Goal: Task Accomplishment & Management: Manage account settings

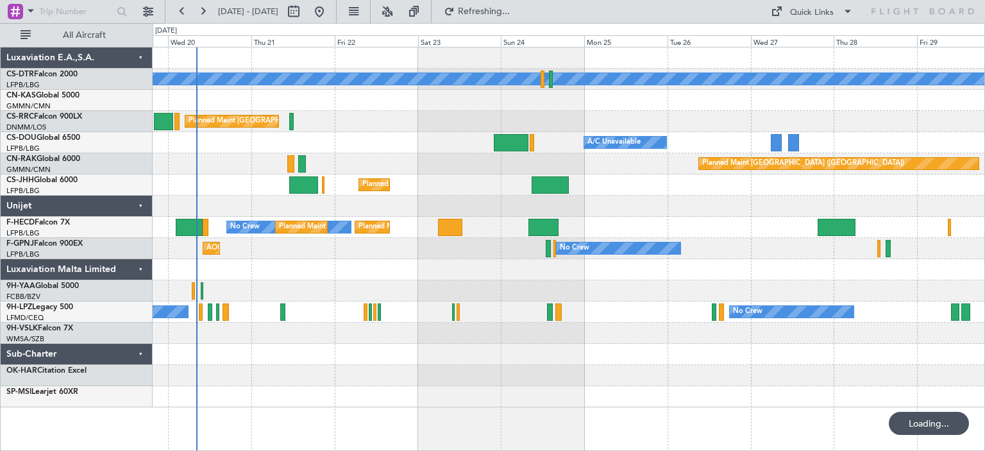
click at [296, 253] on div "No Crew [GEOGRAPHIC_DATA] ([GEOGRAPHIC_DATA]) No Crew No Crew Planned Maint [GE…" at bounding box center [569, 248] width 832 height 21
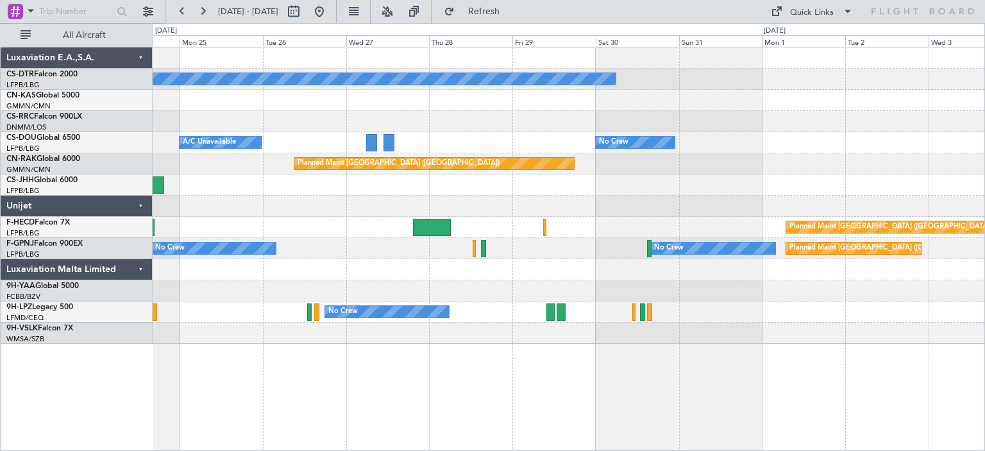
click at [606, 291] on div "No Crew No Crew Planned Maint [GEOGRAPHIC_DATA] ([GEOGRAPHIC_DATA]) A/C Unavail…" at bounding box center [569, 195] width 832 height 296
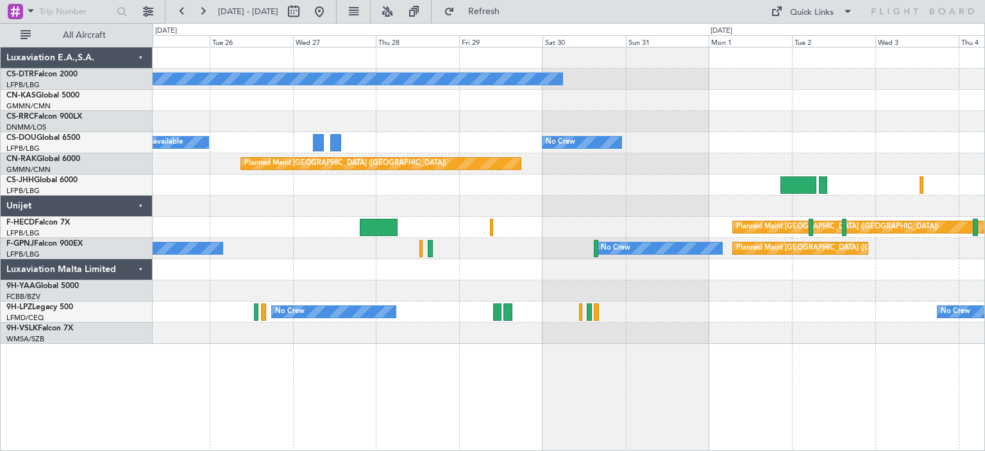
click at [762, 274] on div at bounding box center [569, 269] width 832 height 21
click at [842, 15] on span at bounding box center [847, 11] width 15 height 15
click at [819, 44] on button "Trip Builder" at bounding box center [812, 42] width 96 height 31
click at [856, 10] on button "Quick Links" at bounding box center [811, 11] width 95 height 21
click at [813, 75] on button "Crew Board" at bounding box center [812, 73] width 96 height 31
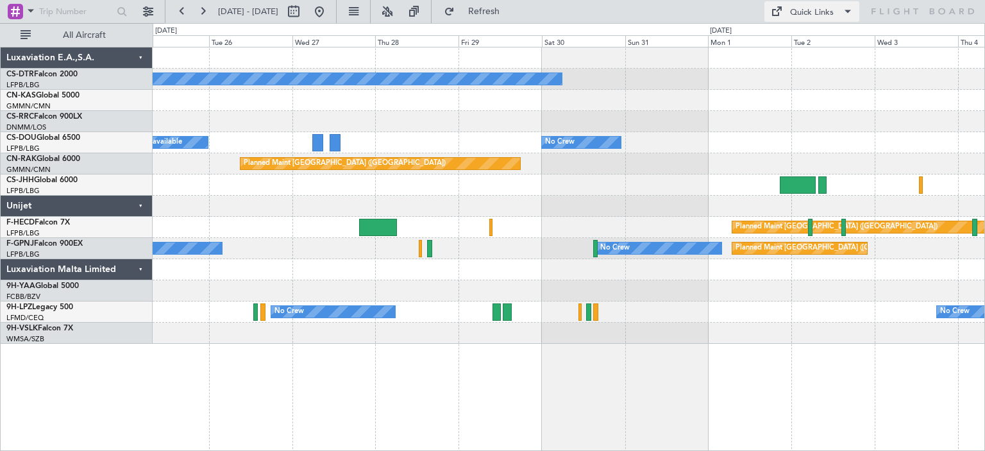
click at [851, 10] on span at bounding box center [847, 11] width 15 height 15
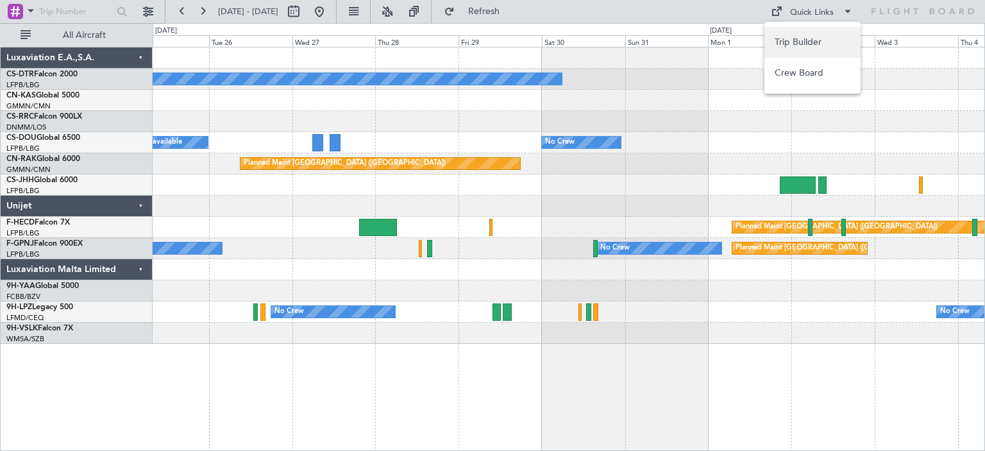
click at [798, 43] on button "Trip Builder" at bounding box center [812, 42] width 96 height 31
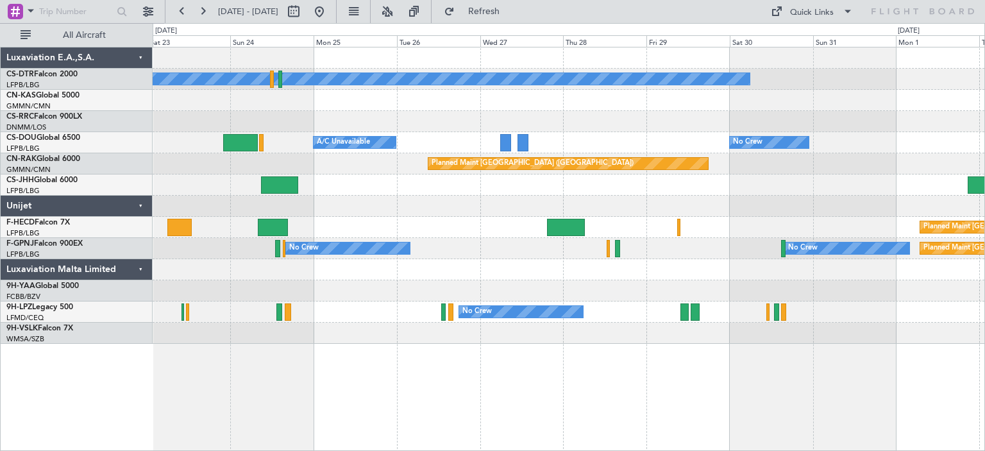
click at [587, 205] on div at bounding box center [569, 206] width 832 height 21
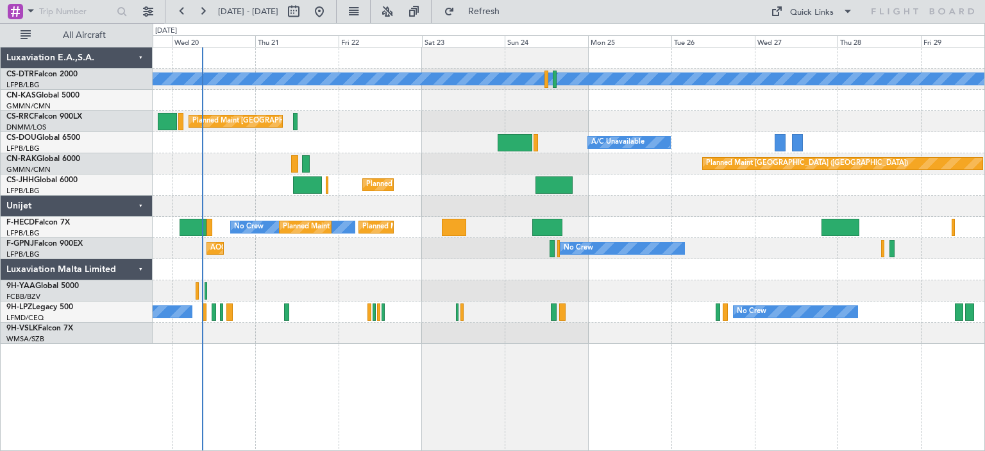
click at [671, 228] on div "No Crew Planned Maint Sofia Planned Maint [GEOGRAPHIC_DATA] ([GEOGRAPHIC_DATA])…" at bounding box center [569, 195] width 832 height 296
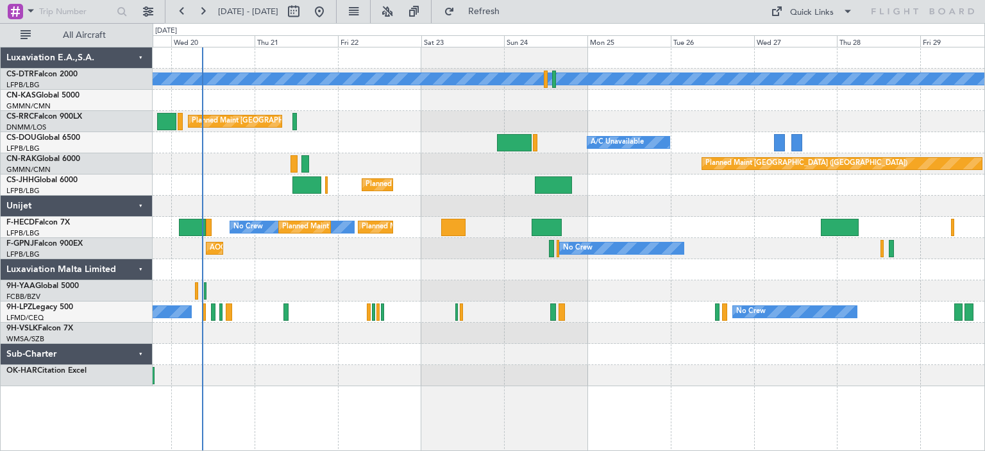
click at [598, 210] on div at bounding box center [569, 206] width 832 height 21
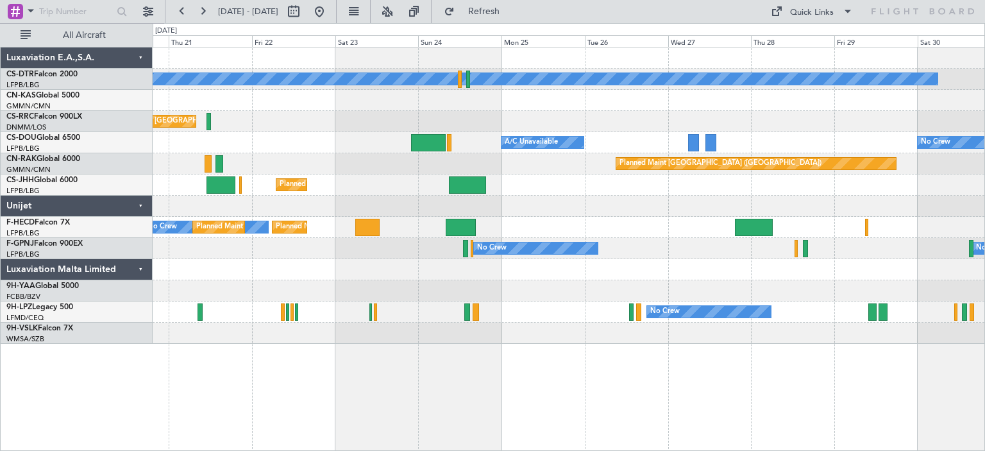
click at [521, 173] on div "Planned Maint [GEOGRAPHIC_DATA] ([GEOGRAPHIC_DATA])" at bounding box center [569, 163] width 832 height 21
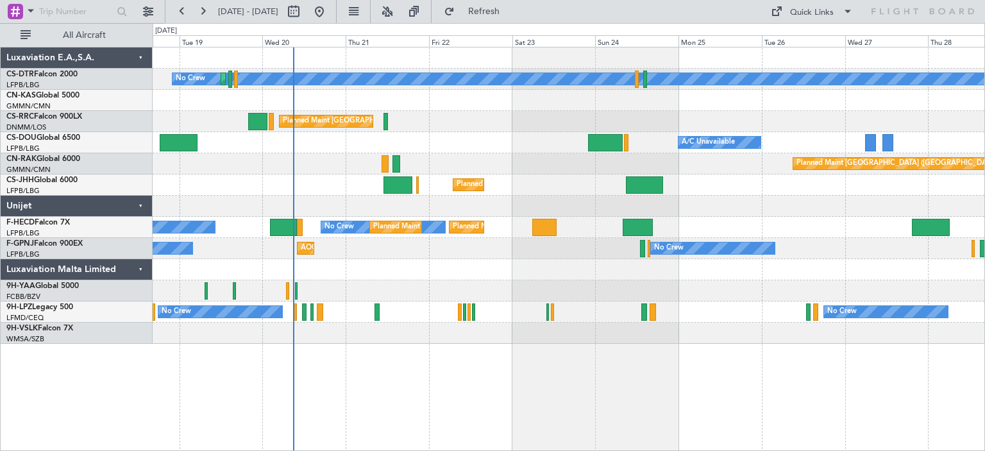
click at [646, 212] on div "No Crew Planned Maint Sofia Planned Maint [GEOGRAPHIC_DATA] ([GEOGRAPHIC_DATA])…" at bounding box center [569, 195] width 832 height 296
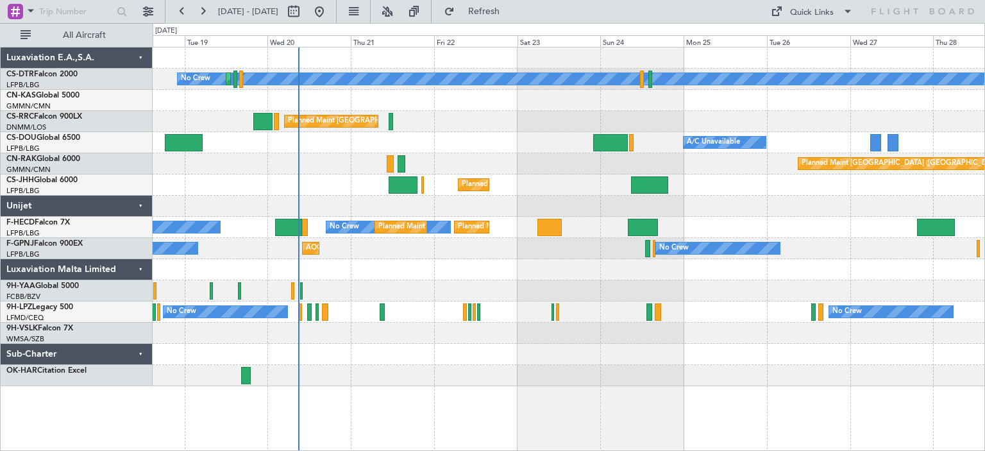
click at [509, 137] on div "Planned Maint [GEOGRAPHIC_DATA] ([GEOGRAPHIC_DATA]) A/C Unavailable Planned Mai…" at bounding box center [569, 142] width 832 height 21
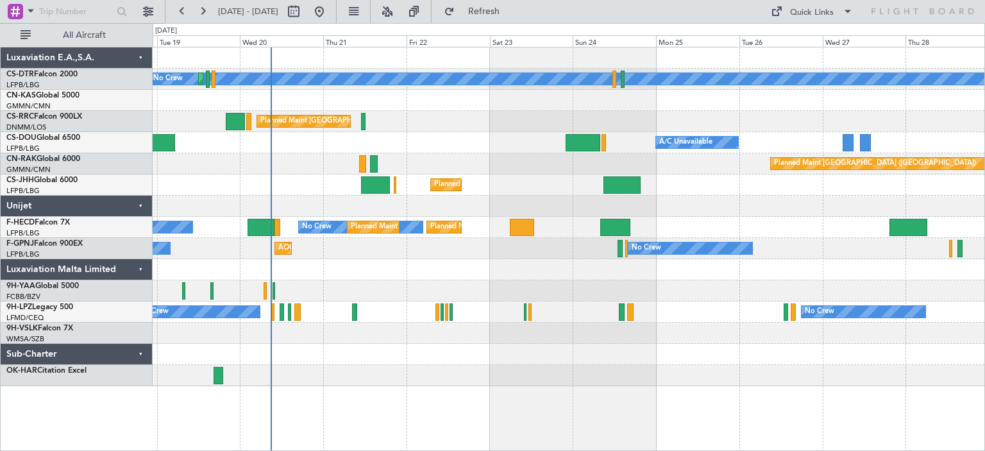
click at [557, 120] on div "Planned Maint [GEOGRAPHIC_DATA] ([GEOGRAPHIC_DATA])" at bounding box center [569, 121] width 832 height 21
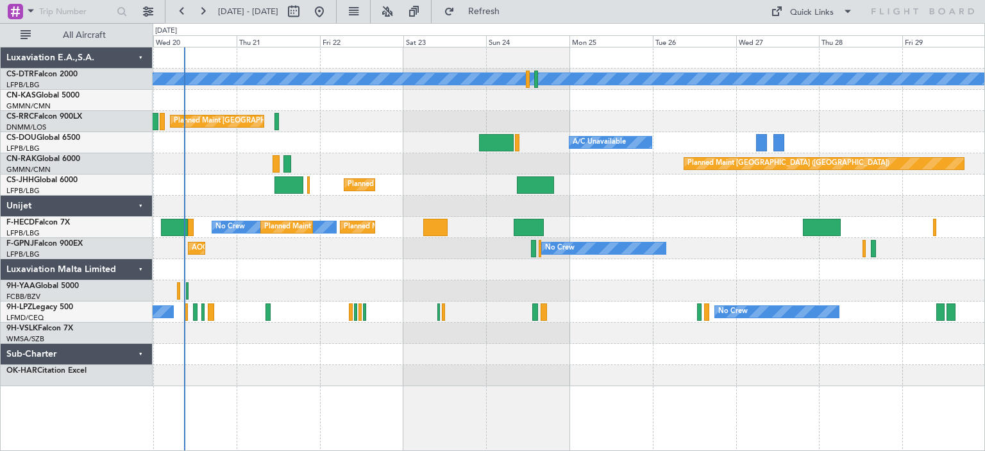
click at [626, 188] on div "Planned Maint [GEOGRAPHIC_DATA] ([GEOGRAPHIC_DATA])" at bounding box center [569, 184] width 832 height 21
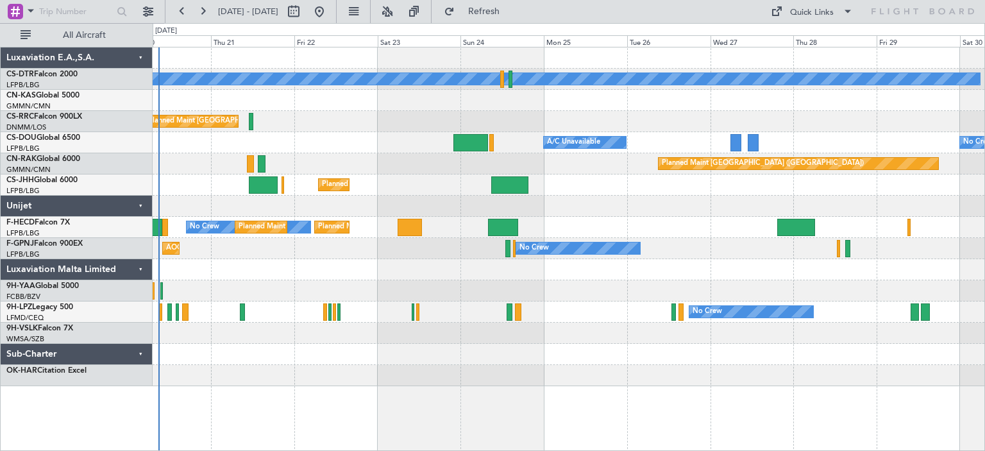
click at [563, 183] on div "Planned Maint [GEOGRAPHIC_DATA] ([GEOGRAPHIC_DATA])" at bounding box center [569, 184] width 832 height 21
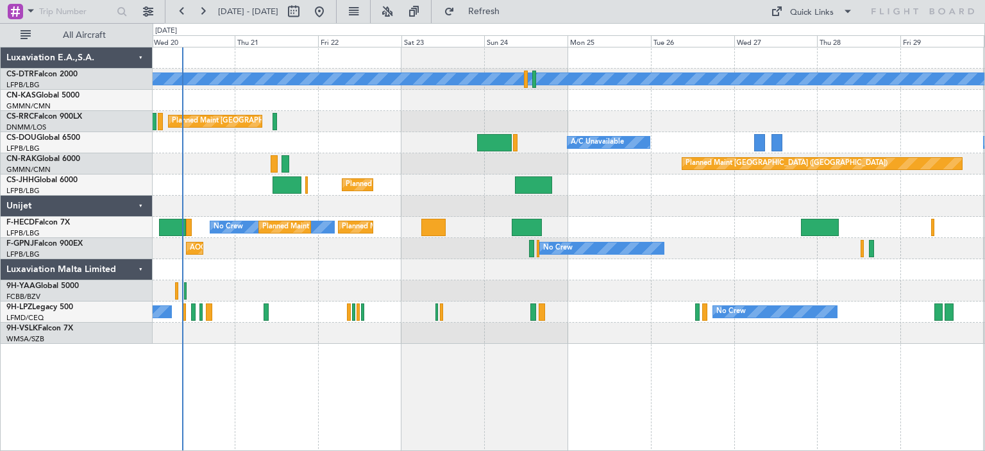
click at [530, 258] on div "No Crew Planned Maint Sofia Planned Maint [GEOGRAPHIC_DATA] ([GEOGRAPHIC_DATA])…" at bounding box center [569, 195] width 832 height 296
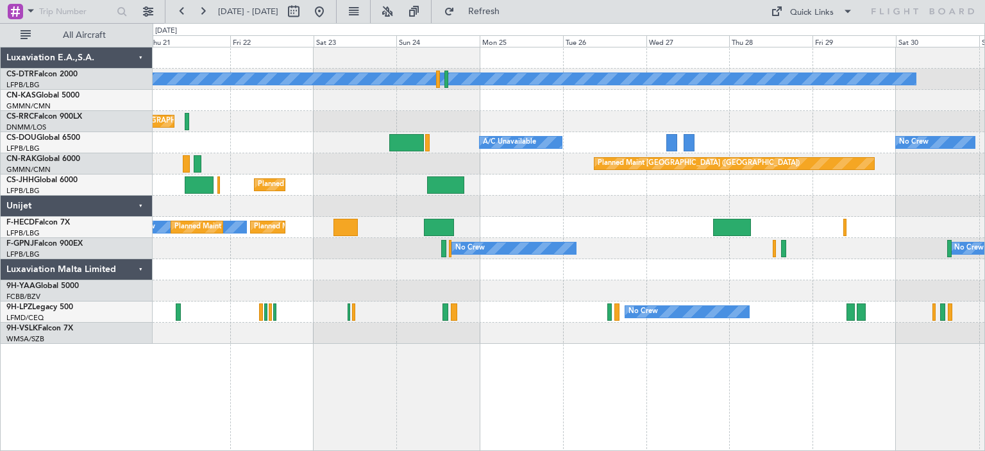
click at [670, 192] on div "No Crew Planned Maint Sofia Planned Maint [GEOGRAPHIC_DATA] ([GEOGRAPHIC_DATA])…" at bounding box center [569, 195] width 832 height 296
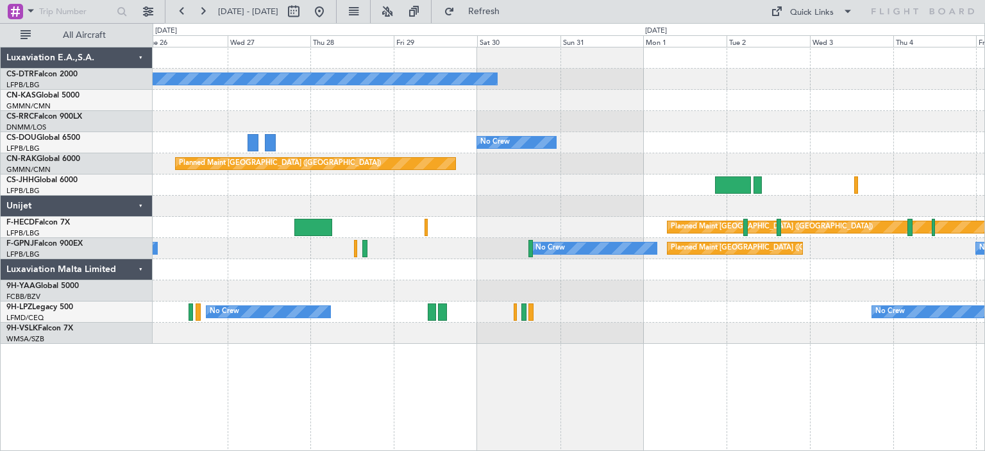
click at [423, 127] on div "No Crew No Crew A/C Unavailable Planned Maint [GEOGRAPHIC_DATA] ([GEOGRAPHIC_DA…" at bounding box center [569, 195] width 832 height 296
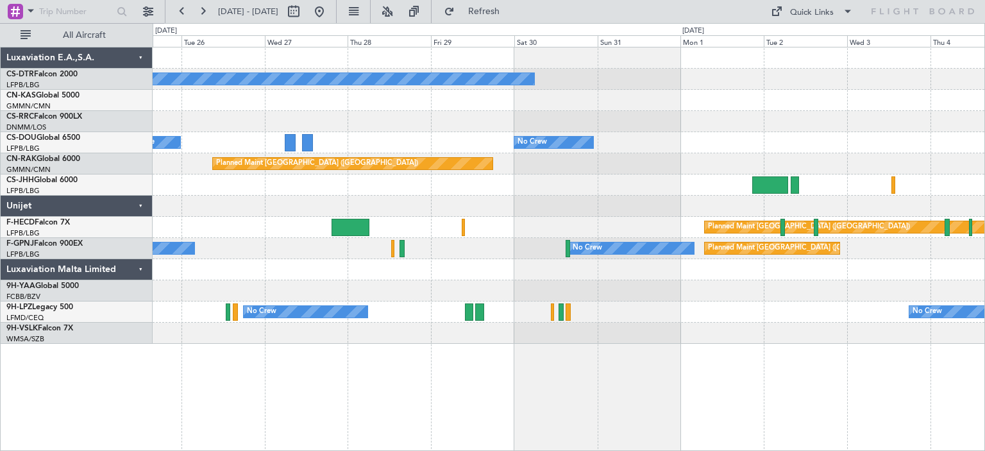
click at [677, 199] on div "No Crew No Crew A/C Unavailable Planned Maint [GEOGRAPHIC_DATA] ([GEOGRAPHIC_DA…" at bounding box center [569, 195] width 832 height 296
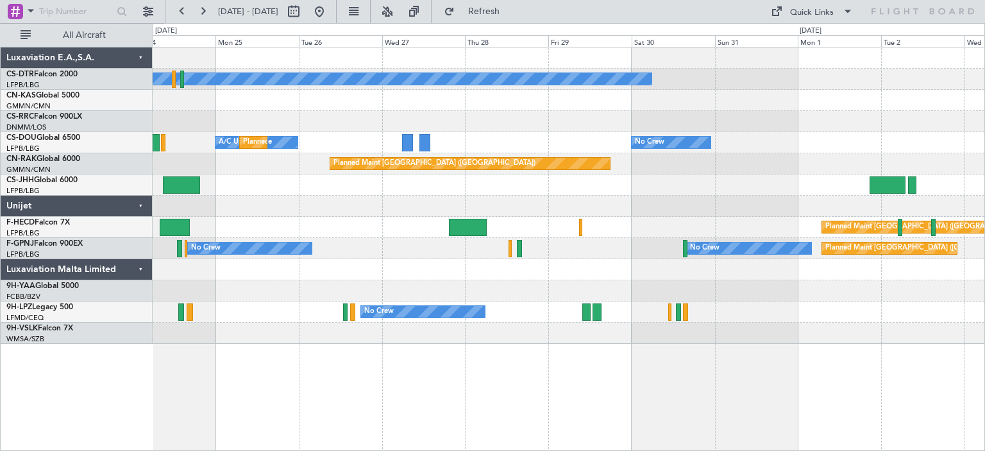
click at [539, 192] on div "Planned Maint [GEOGRAPHIC_DATA] ([GEOGRAPHIC_DATA])" at bounding box center [569, 184] width 832 height 21
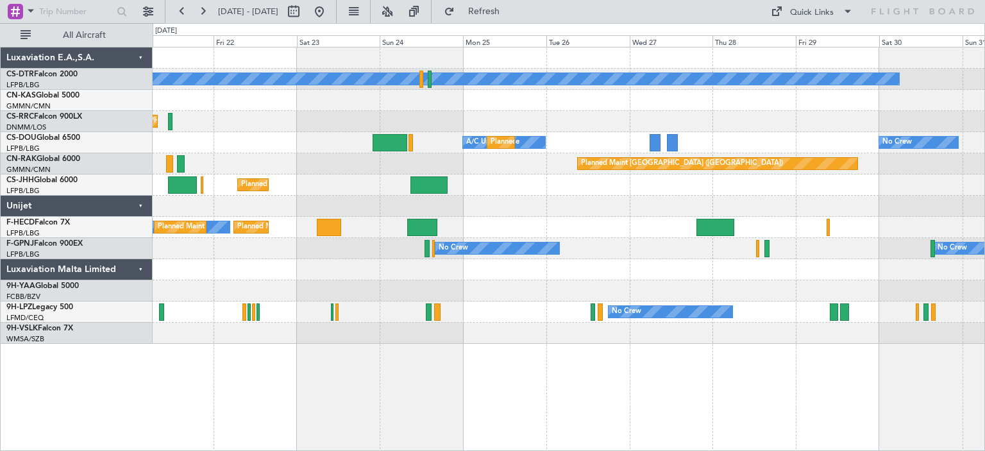
click at [619, 274] on div "No Crew Planned Maint Sofia Planned Maint [GEOGRAPHIC_DATA] ([GEOGRAPHIC_DATA])…" at bounding box center [569, 195] width 832 height 296
click at [853, 10] on span at bounding box center [847, 11] width 15 height 15
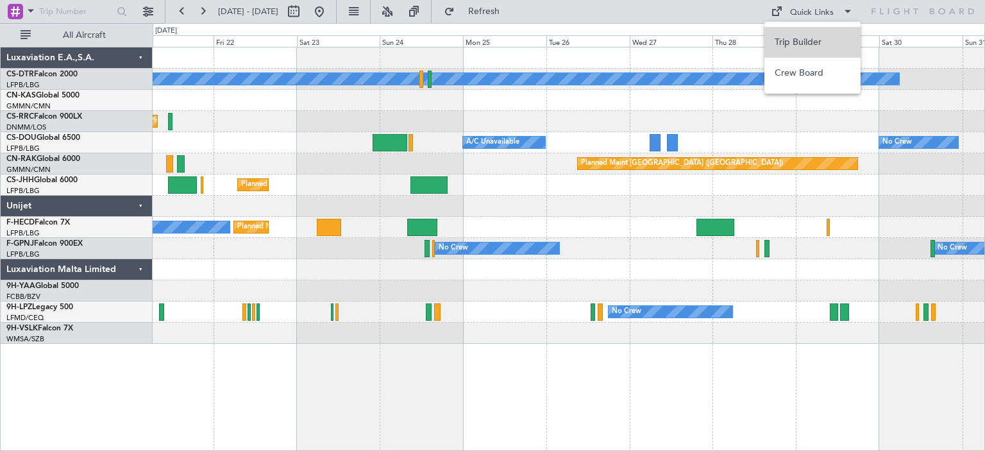
click at [814, 42] on button "Trip Builder" at bounding box center [812, 42] width 96 height 31
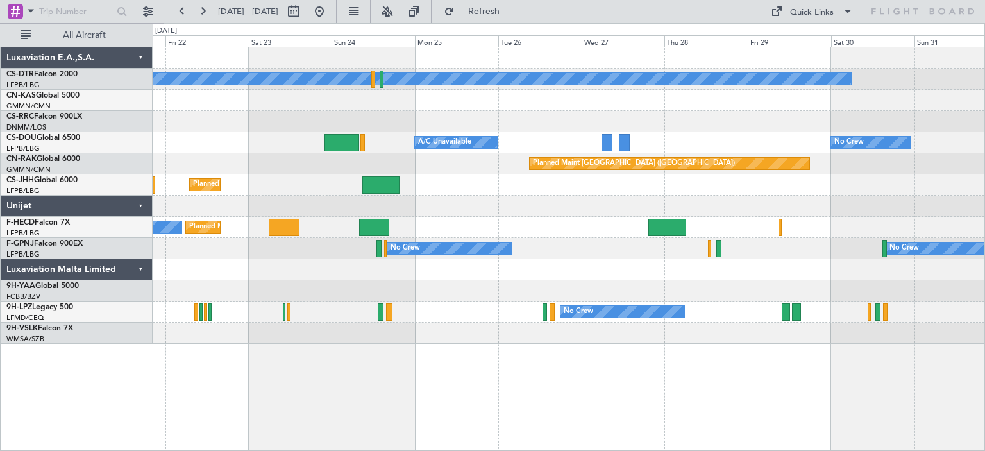
click at [603, 176] on div "No Crew Planned Maint Sofia Planned Maint [GEOGRAPHIC_DATA] ([GEOGRAPHIC_DATA])…" at bounding box center [569, 195] width 832 height 296
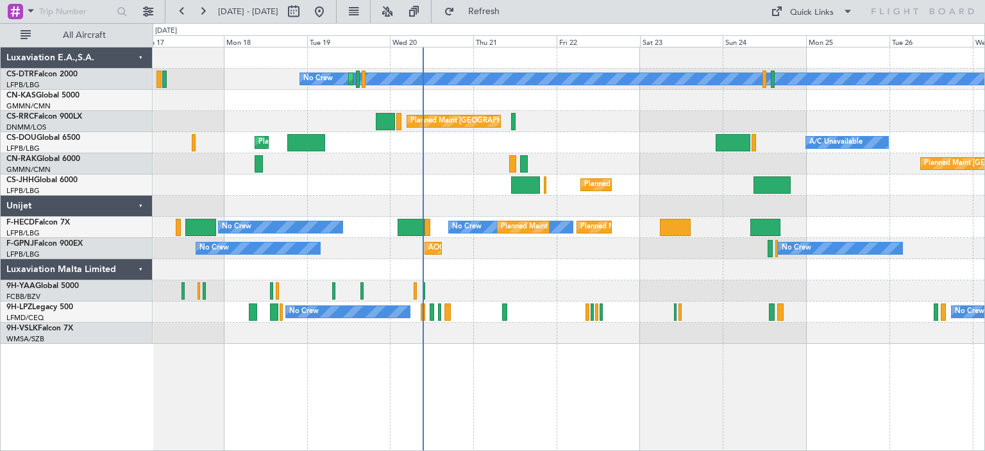
click at [665, 269] on div "No Crew Planned Maint Sofia Planned Maint [GEOGRAPHIC_DATA] ([GEOGRAPHIC_DATA])…" at bounding box center [569, 195] width 832 height 296
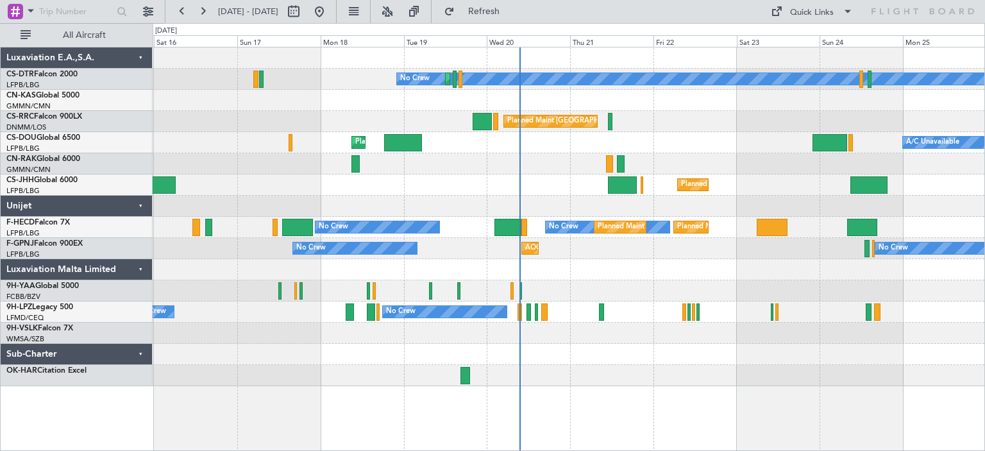
click at [571, 278] on div at bounding box center [569, 269] width 832 height 21
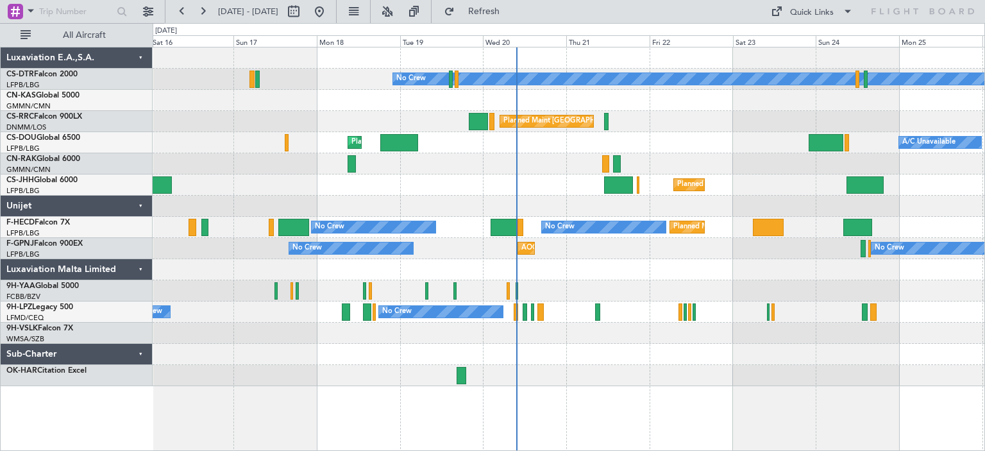
click at [733, 256] on div "No Crew [GEOGRAPHIC_DATA] ([GEOGRAPHIC_DATA]) No Crew" at bounding box center [569, 248] width 832 height 21
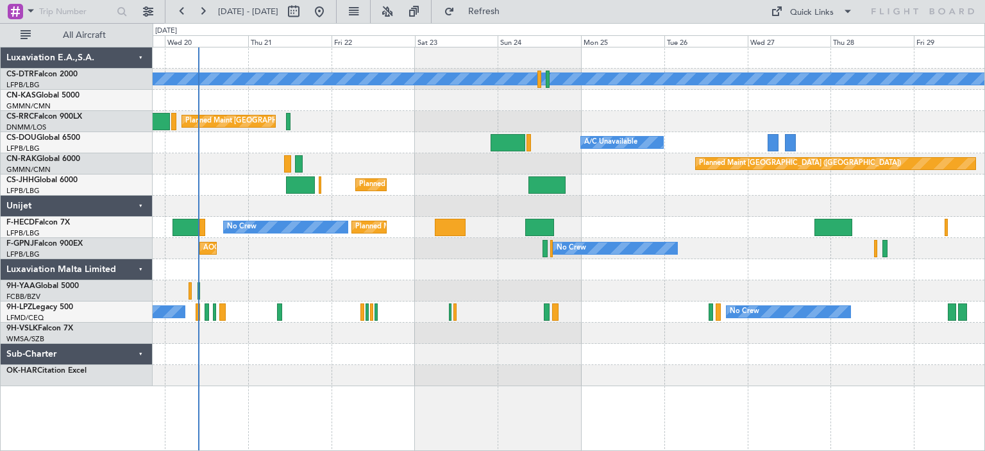
click at [510, 244] on div "AOG Maint Hyères ([GEOGRAPHIC_DATA]-[GEOGRAPHIC_DATA]) No Crew No Crew No Crew …" at bounding box center [569, 248] width 832 height 21
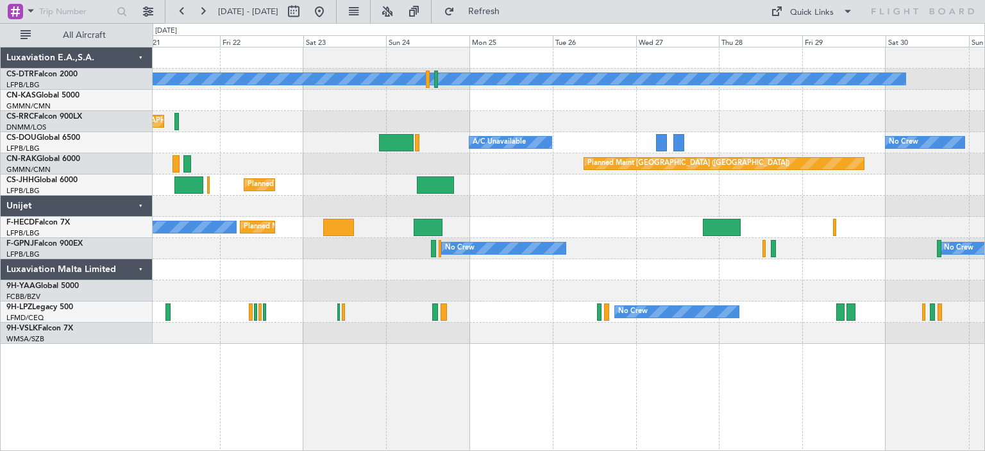
click at [633, 220] on div "No Crew Planned Maint Sofia Planned Maint [GEOGRAPHIC_DATA] ([GEOGRAPHIC_DATA])…" at bounding box center [569, 195] width 832 height 296
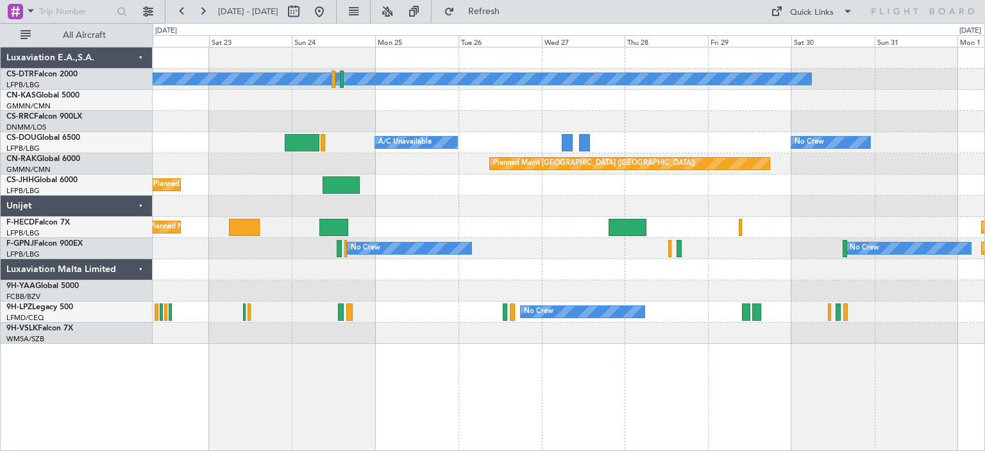
click at [560, 207] on div at bounding box center [569, 206] width 832 height 21
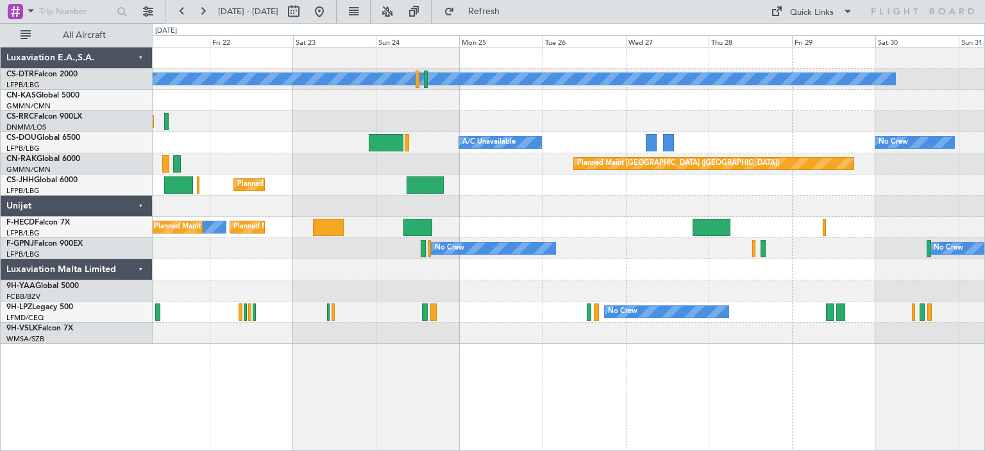
click at [689, 287] on div at bounding box center [569, 290] width 832 height 21
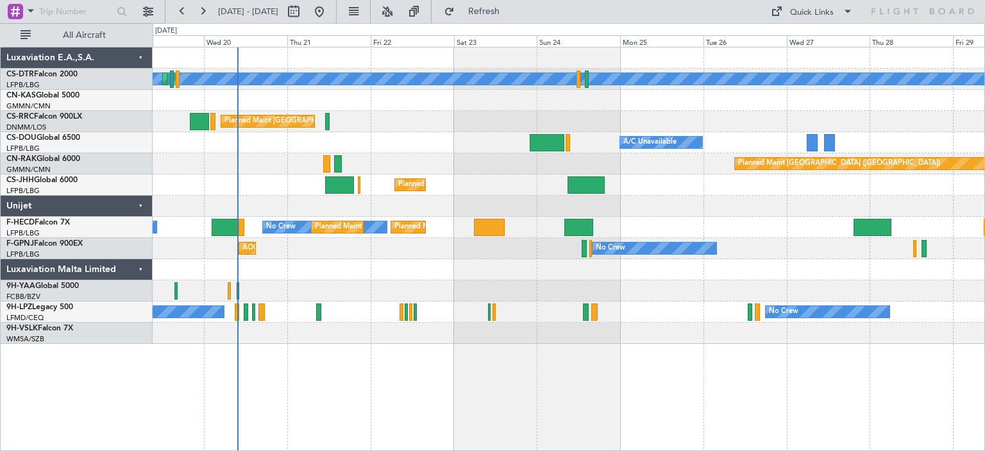
click at [418, 264] on div at bounding box center [569, 269] width 832 height 21
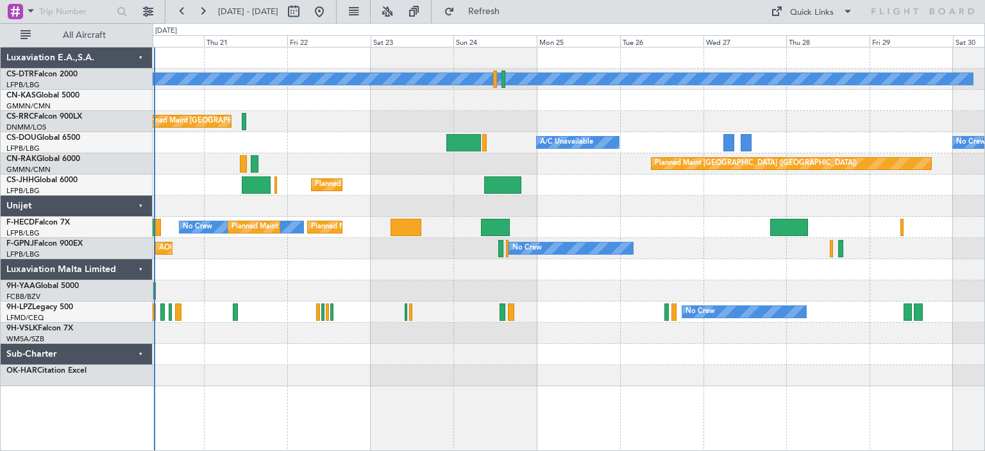
click at [356, 242] on div "No Crew [GEOGRAPHIC_DATA] ([GEOGRAPHIC_DATA]) No Crew Planned Maint [GEOGRAPHIC…" at bounding box center [569, 248] width 832 height 21
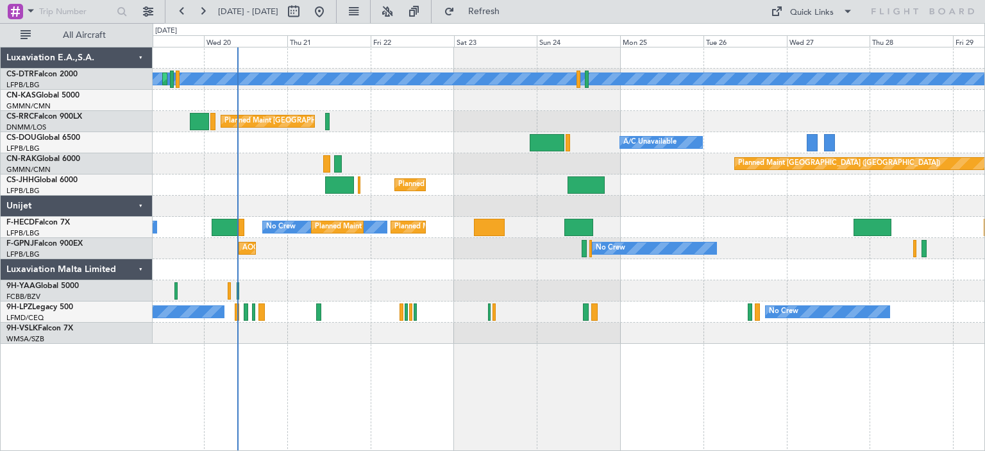
click at [501, 264] on div "No Crew Planned Maint Sofia Planned Maint [GEOGRAPHIC_DATA] ([GEOGRAPHIC_DATA])…" at bounding box center [569, 195] width 832 height 296
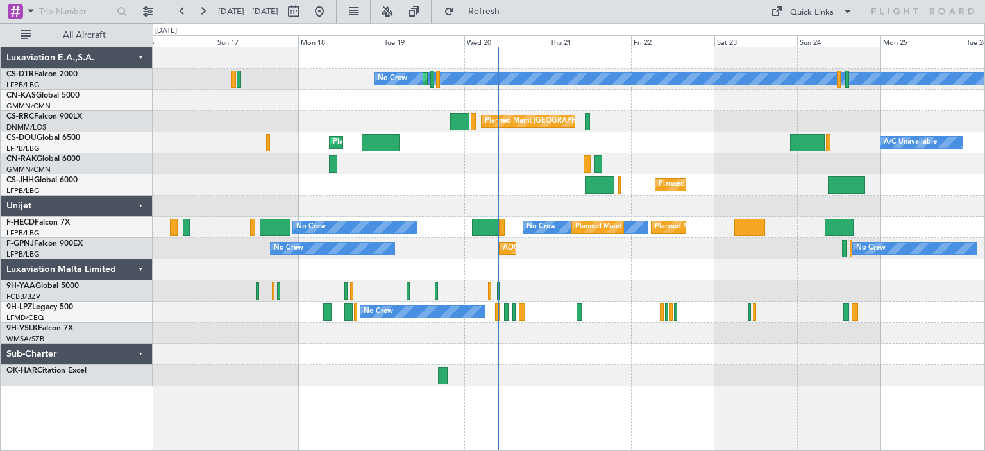
click at [549, 247] on div "No Crew [GEOGRAPHIC_DATA] ([GEOGRAPHIC_DATA]) No Crew" at bounding box center [569, 248] width 832 height 21
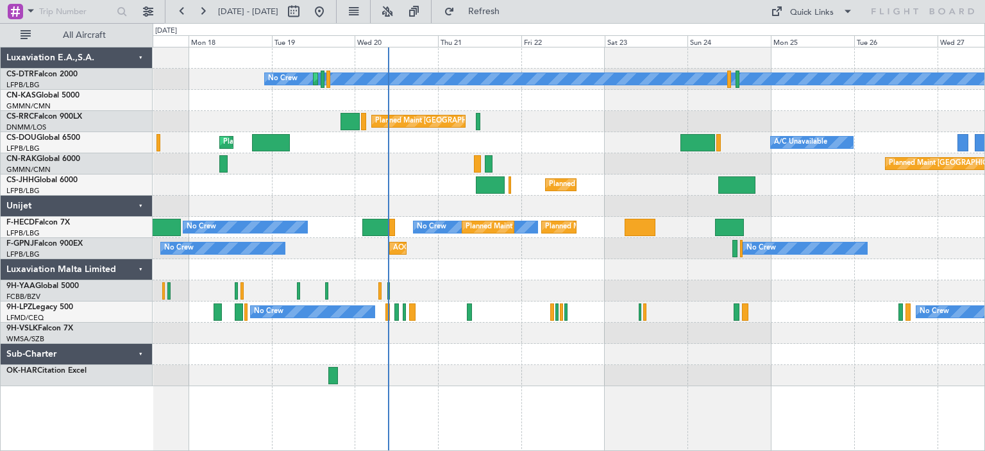
click at [512, 251] on div "No Crew [GEOGRAPHIC_DATA] ([GEOGRAPHIC_DATA]) No Crew" at bounding box center [569, 248] width 832 height 21
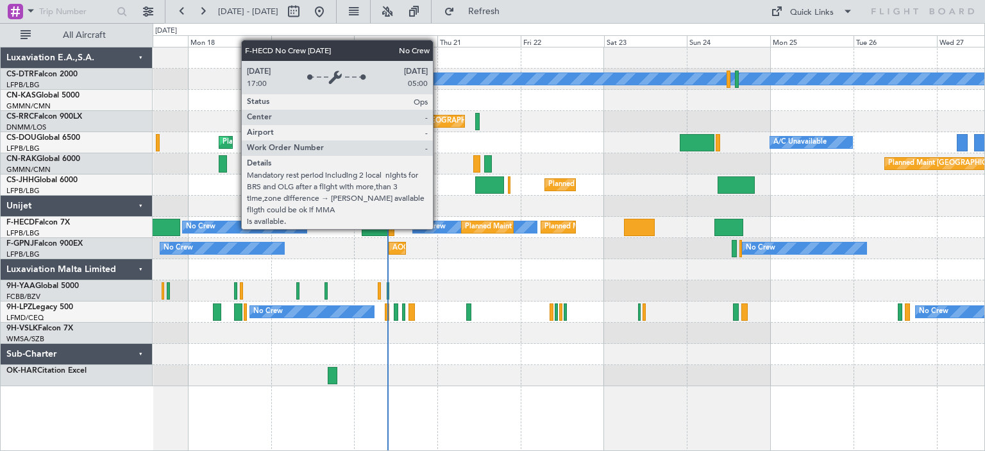
click at [439, 228] on div "No Crew" at bounding box center [430, 226] width 29 height 19
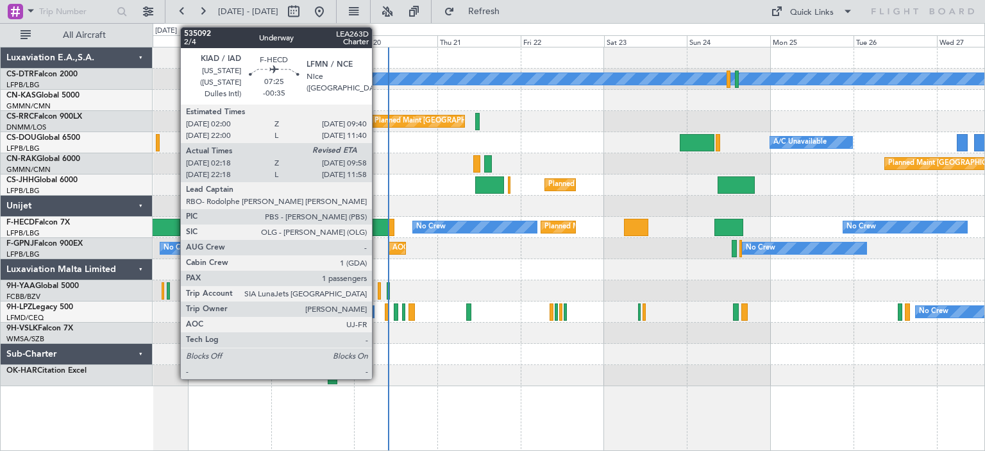
click at [378, 229] on div at bounding box center [375, 227] width 27 height 17
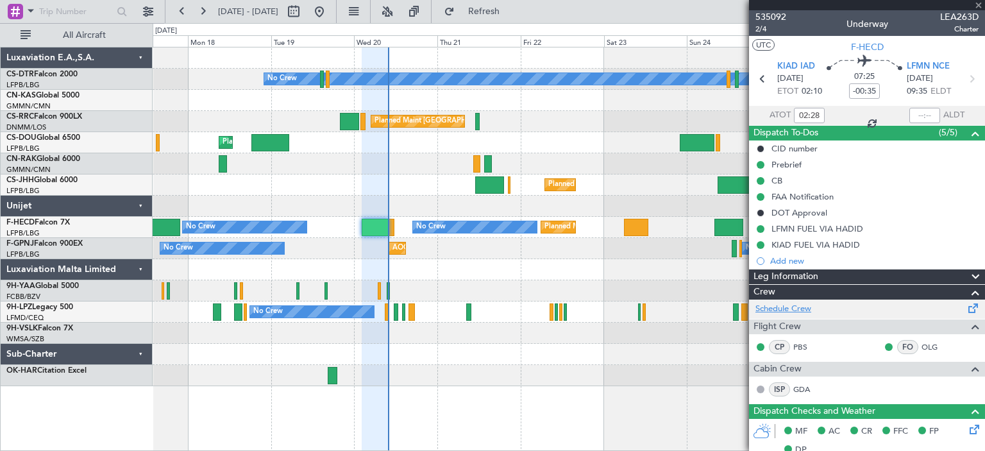
click at [791, 309] on link "Schedule Crew" at bounding box center [783, 309] width 56 height 13
click at [978, 2] on span at bounding box center [978, 6] width 13 height 12
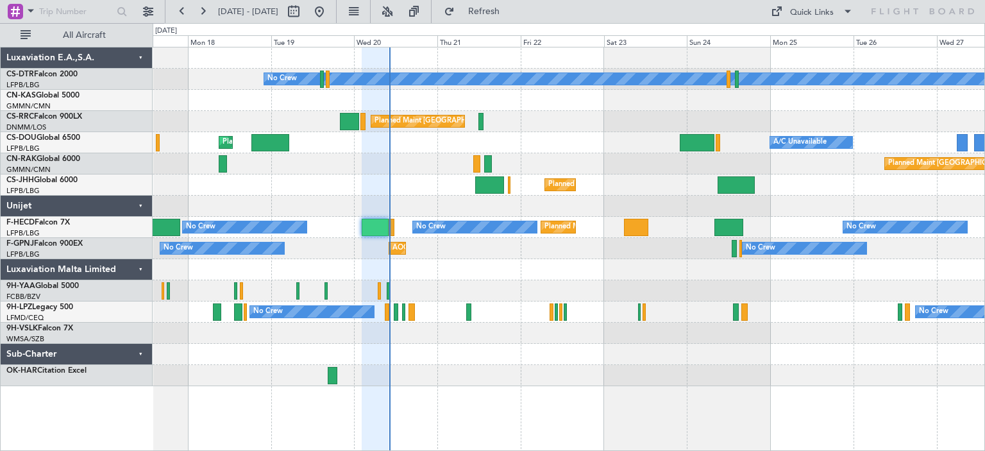
type input "0"
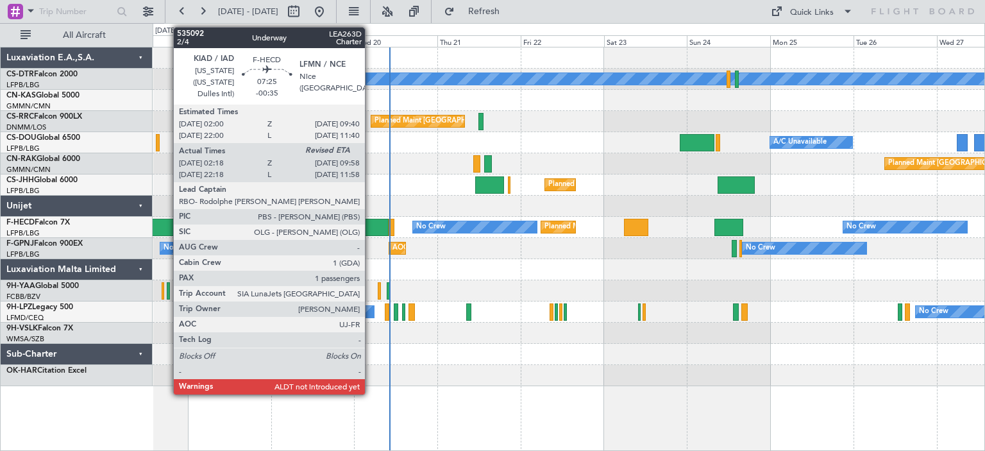
click at [370, 228] on div at bounding box center [375, 227] width 27 height 17
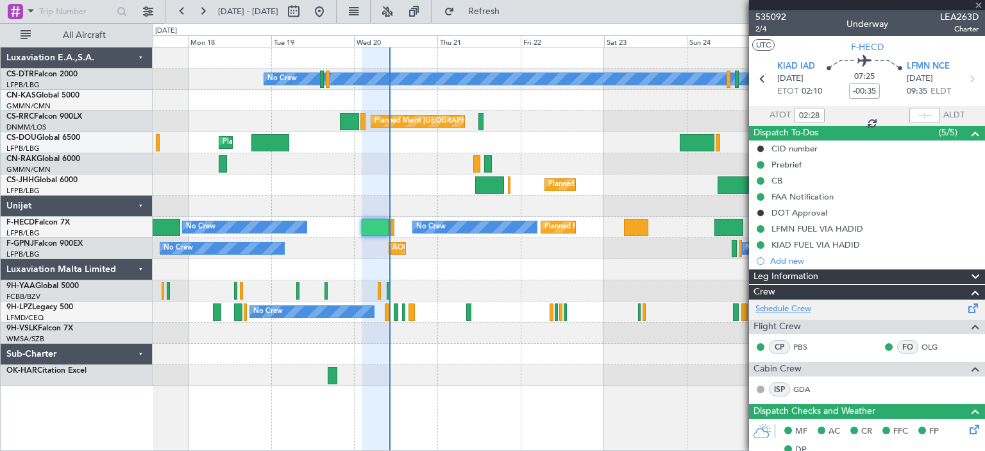
click at [787, 308] on link "Schedule Crew" at bounding box center [783, 309] width 56 height 13
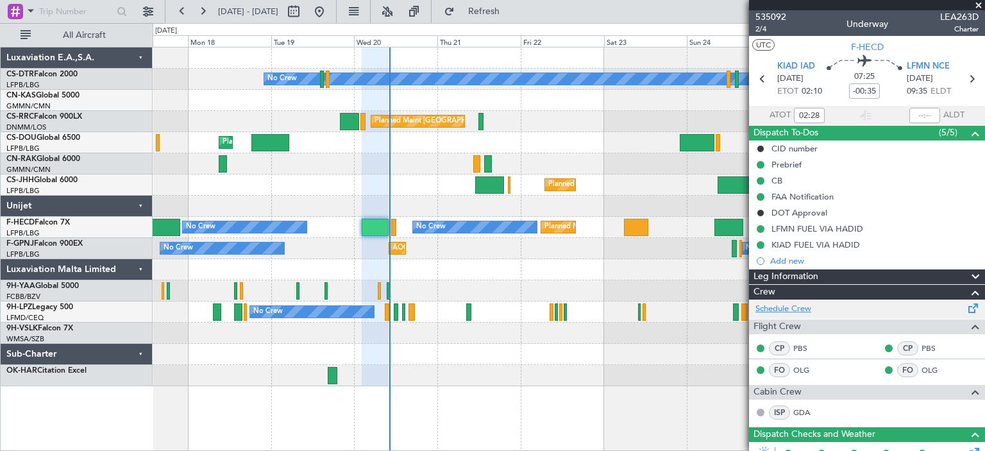
type input "10:10"
